Goal: Transaction & Acquisition: Purchase product/service

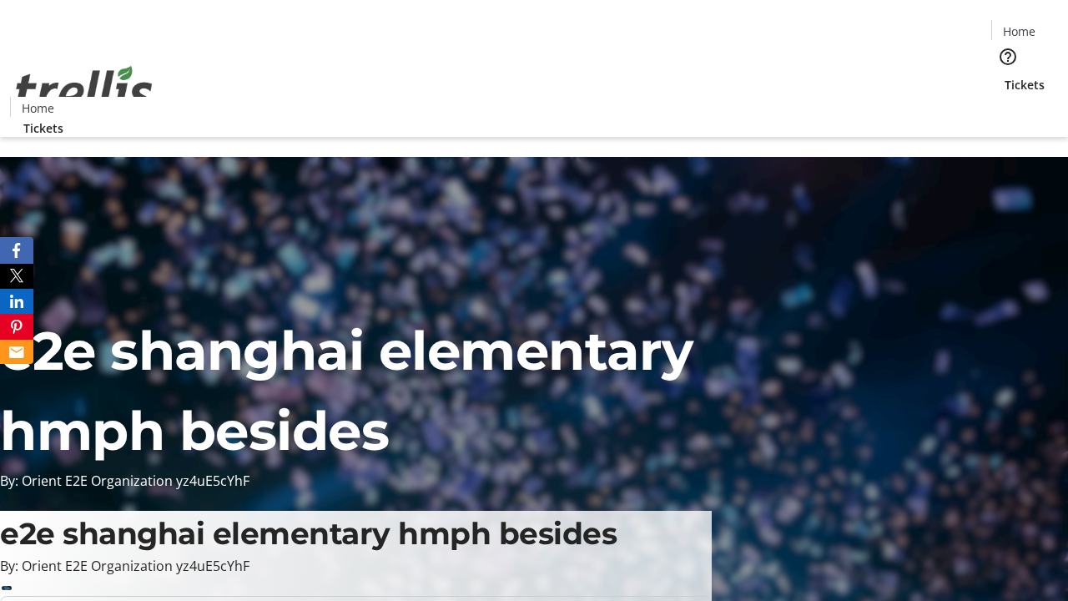
click at [1005, 76] on span "Tickets" at bounding box center [1025, 85] width 40 height 18
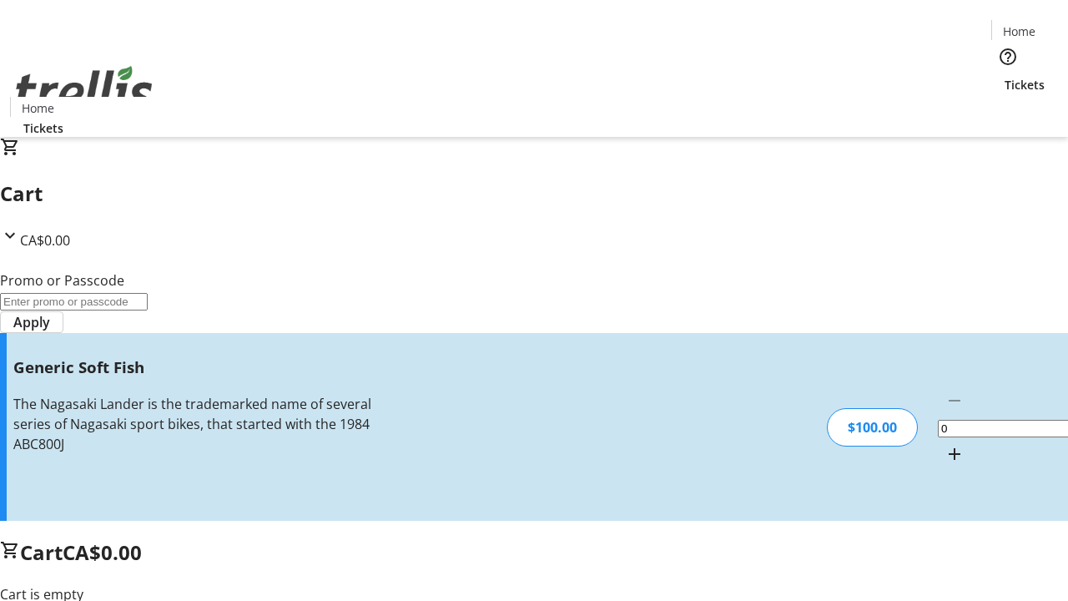
click at [945, 444] on mat-icon "Increment by one" at bounding box center [955, 454] width 20 height 20
type input "1"
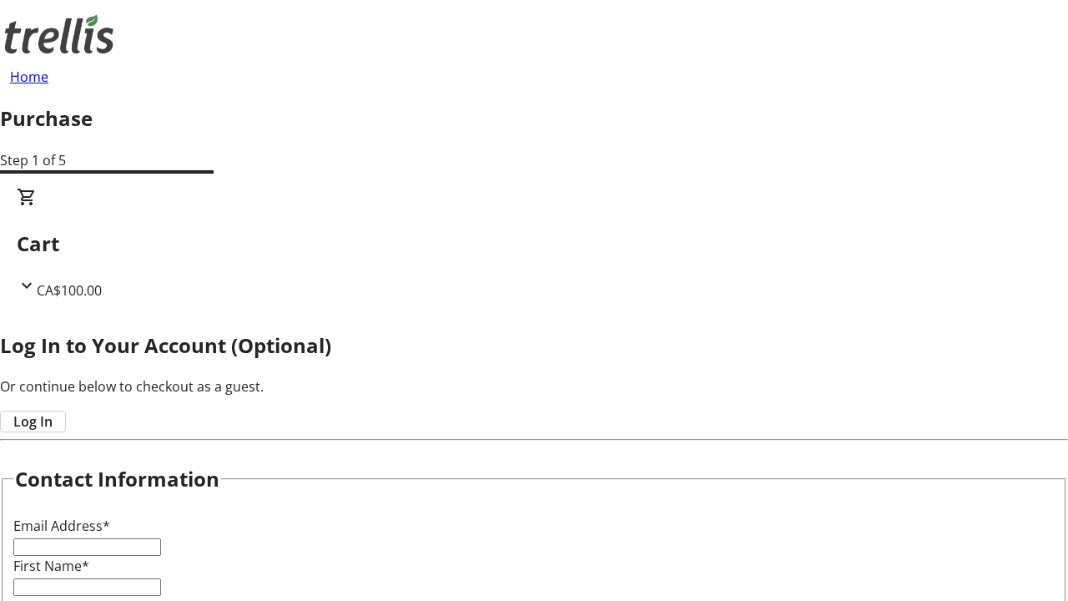
type input "FREE"
type input "[PERSON_NAME][EMAIL_ADDRESS][DOMAIN_NAME]"
type input "[PERSON_NAME]"
type input "Bayer"
